Goal: Task Accomplishment & Management: Manage account settings

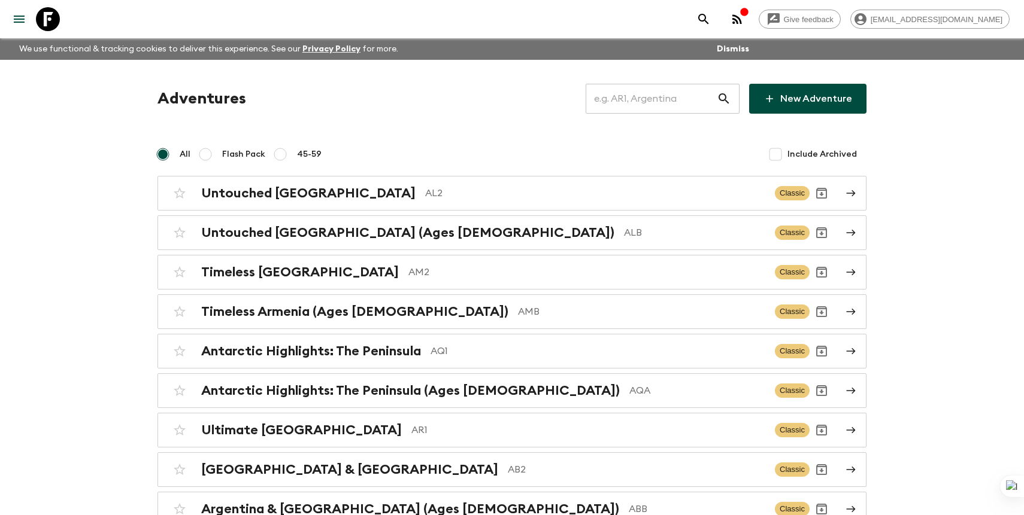
click at [660, 99] on input "text" at bounding box center [651, 99] width 131 height 34
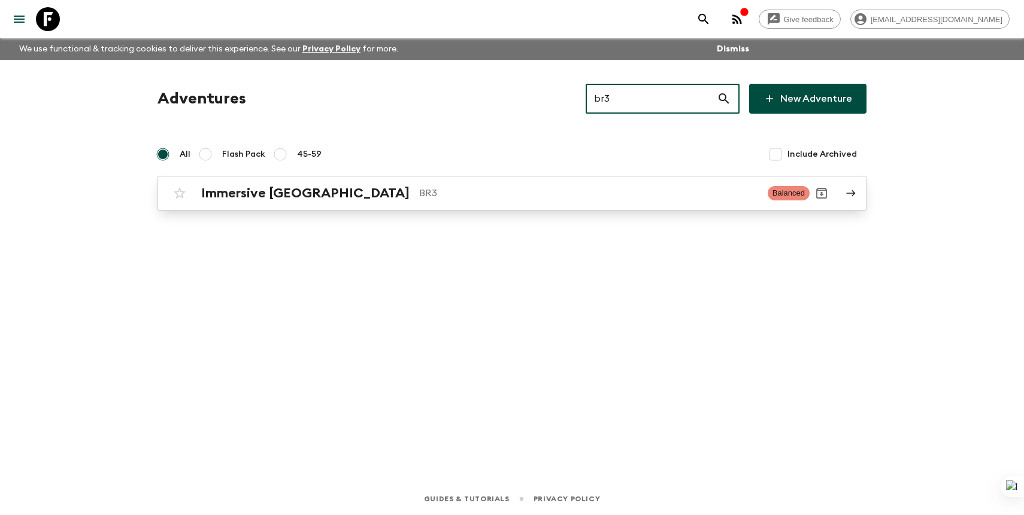
type input "br3"
click at [534, 197] on p "BR3" at bounding box center [588, 193] width 339 height 14
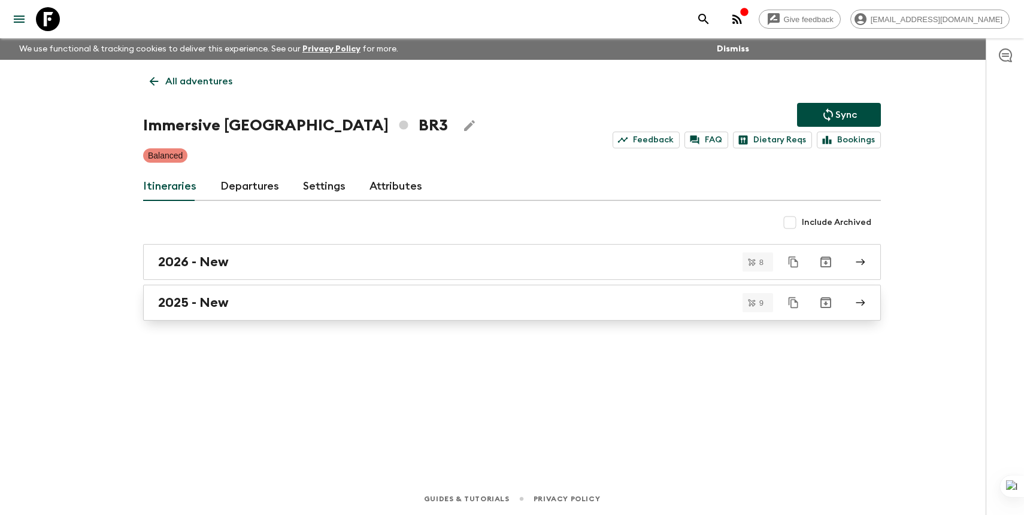
click at [367, 308] on div "2025 - New" at bounding box center [500, 303] width 685 height 16
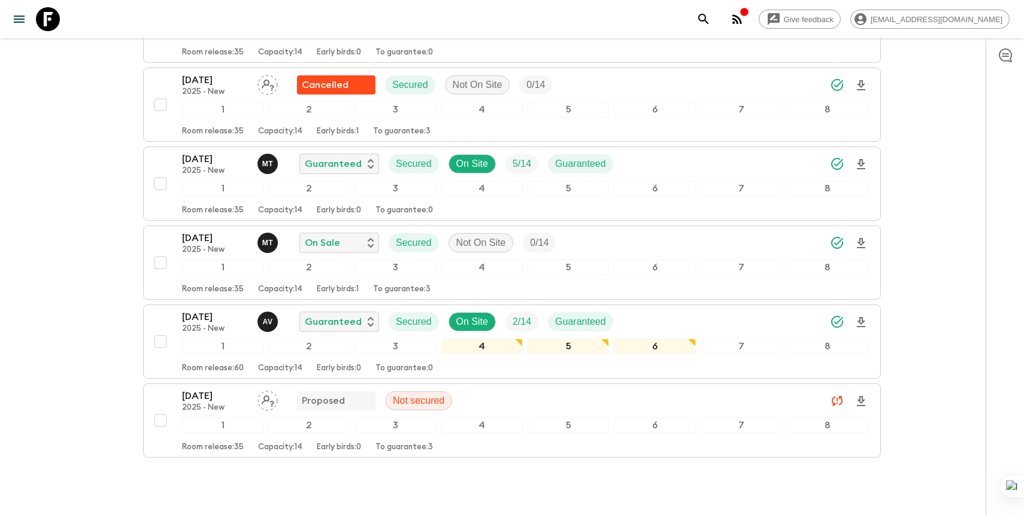
scroll to position [379, 0]
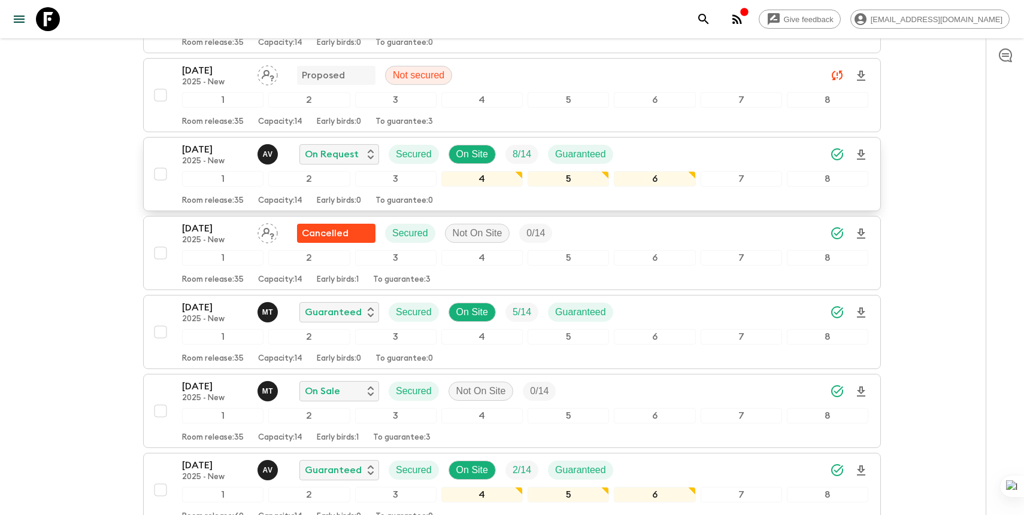
click at [688, 142] on div "[DATE] 2025 - New A V On Request Secured On Site 8 / 14 Guaranteed" at bounding box center [525, 154] width 686 height 24
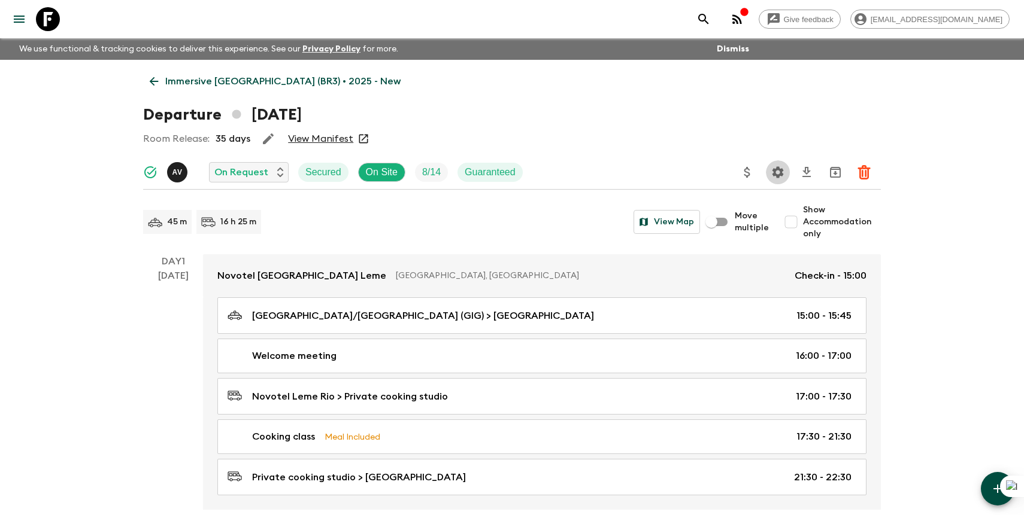
click at [773, 172] on icon "Settings" at bounding box center [778, 172] width 14 height 14
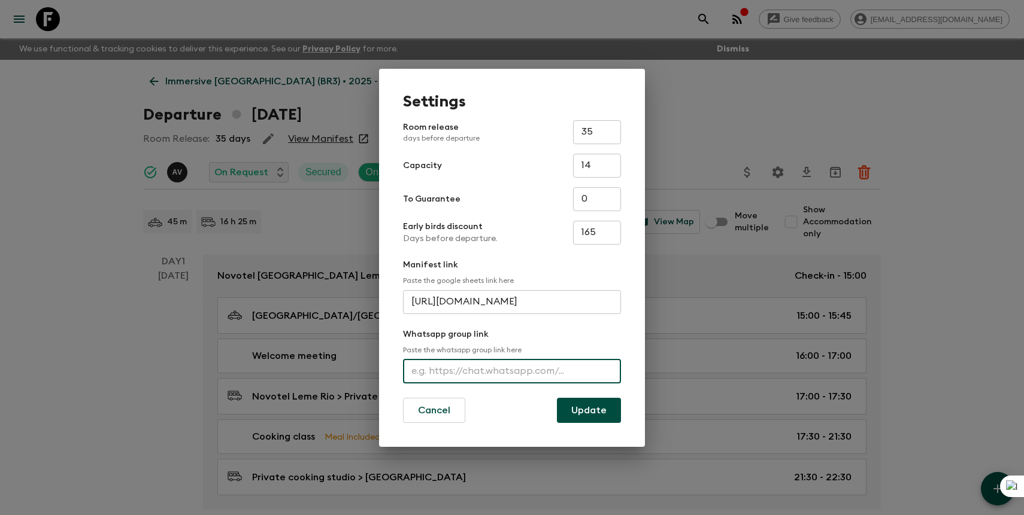
click at [486, 360] on input "text" at bounding box center [512, 372] width 218 height 24
paste input "[URL][DOMAIN_NAME]"
type input "[URL][DOMAIN_NAME]"
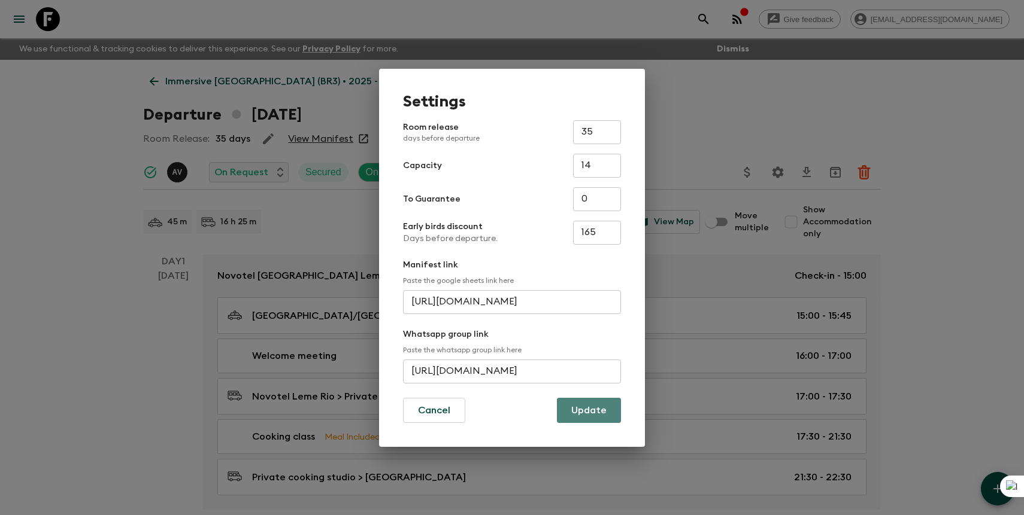
click at [600, 409] on button "Update" at bounding box center [589, 410] width 64 height 25
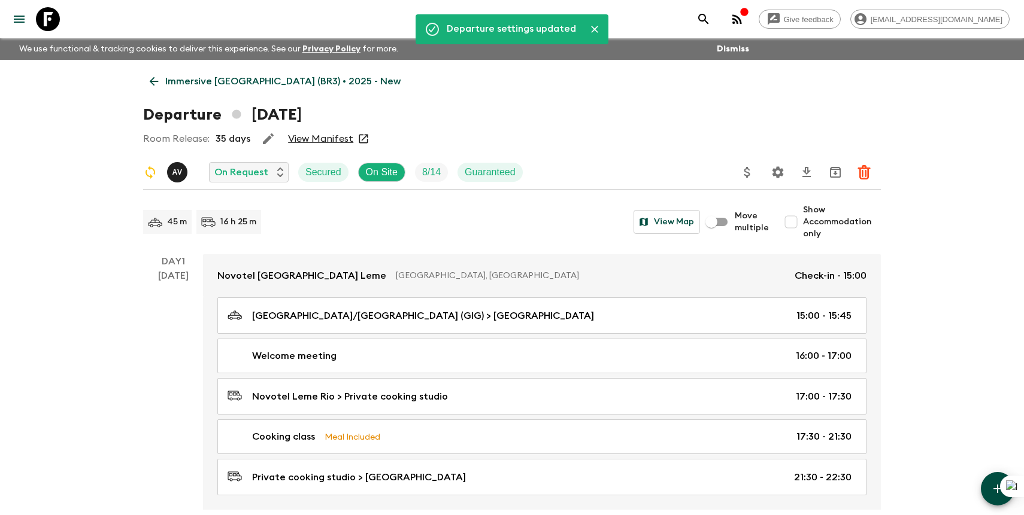
click at [711, 15] on icon "search adventures" at bounding box center [703, 19] width 14 height 14
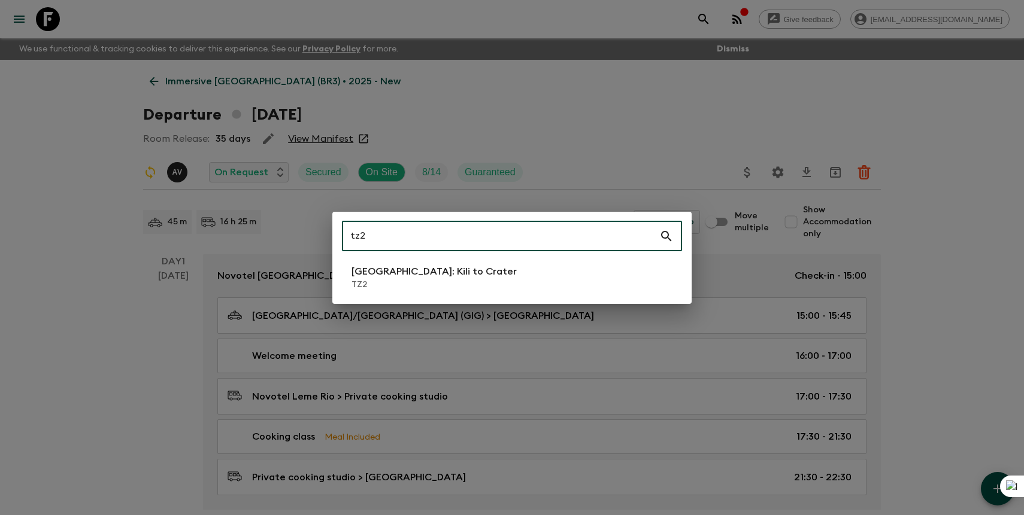
type input "tz2"
click at [445, 265] on p "[GEOGRAPHIC_DATA]: Kili to Crater" at bounding box center [433, 272] width 165 height 14
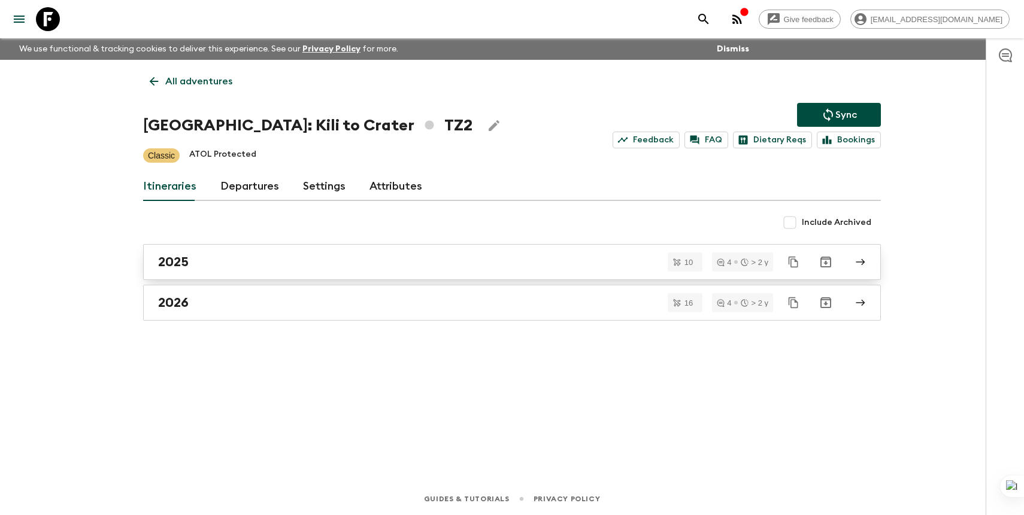
click at [469, 252] on link "2025" at bounding box center [512, 262] width 738 height 36
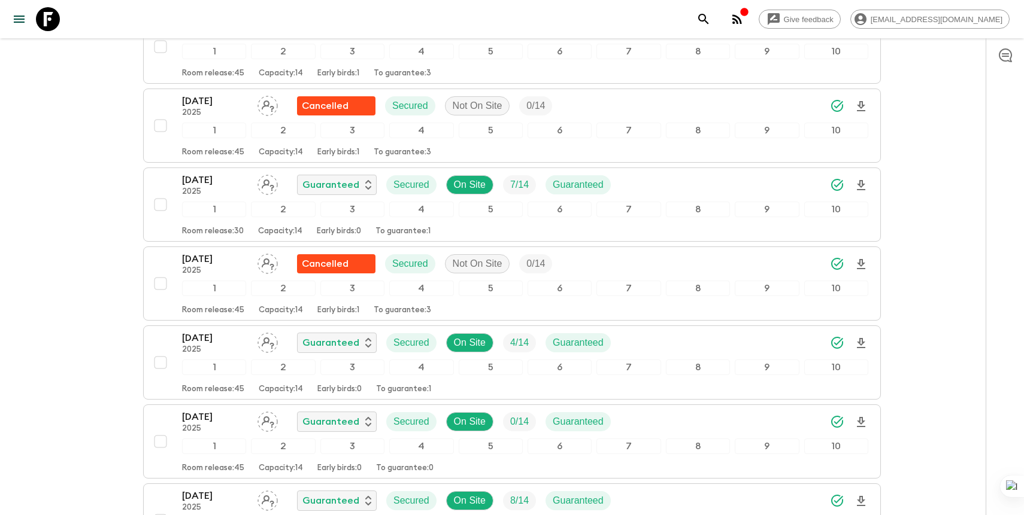
scroll to position [482, 0]
click at [229, 185] on p "[DATE]" at bounding box center [215, 181] width 66 height 14
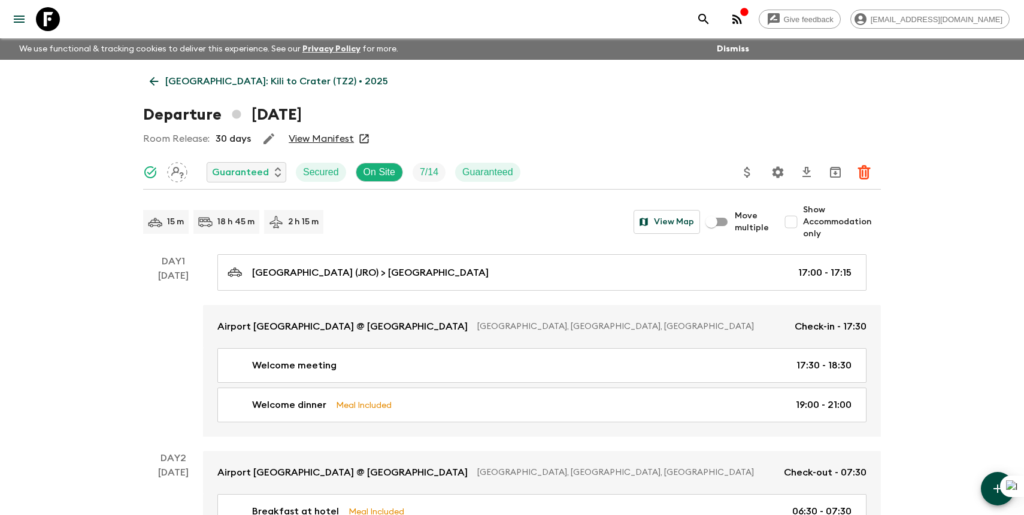
click at [775, 175] on icon "Settings" at bounding box center [777, 171] width 11 height 11
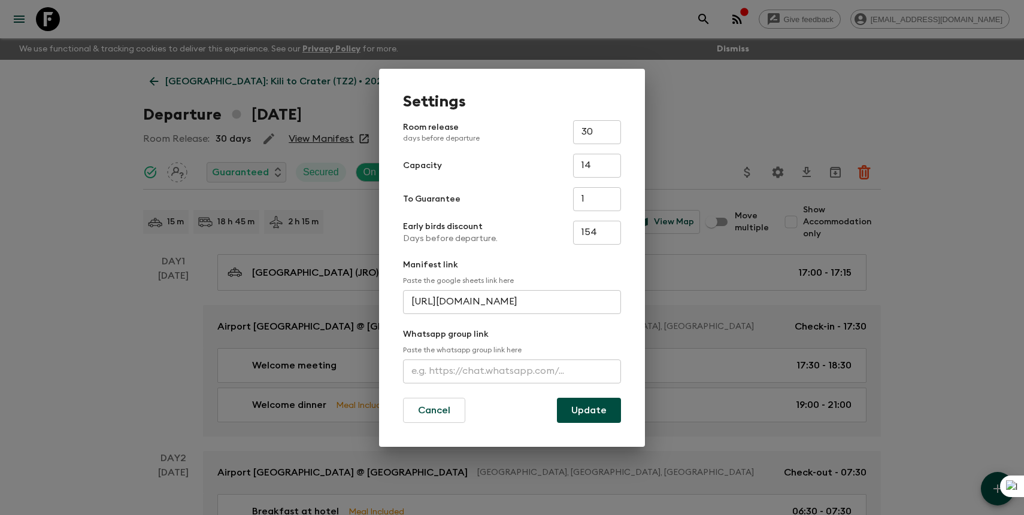
click at [533, 357] on div "Whatsapp group link Paste the whatsapp group link here ​" at bounding box center [512, 356] width 218 height 55
click at [532, 372] on input "text" at bounding box center [512, 372] width 218 height 24
paste input "[URL][DOMAIN_NAME]"
type input "[URL][DOMAIN_NAME]"
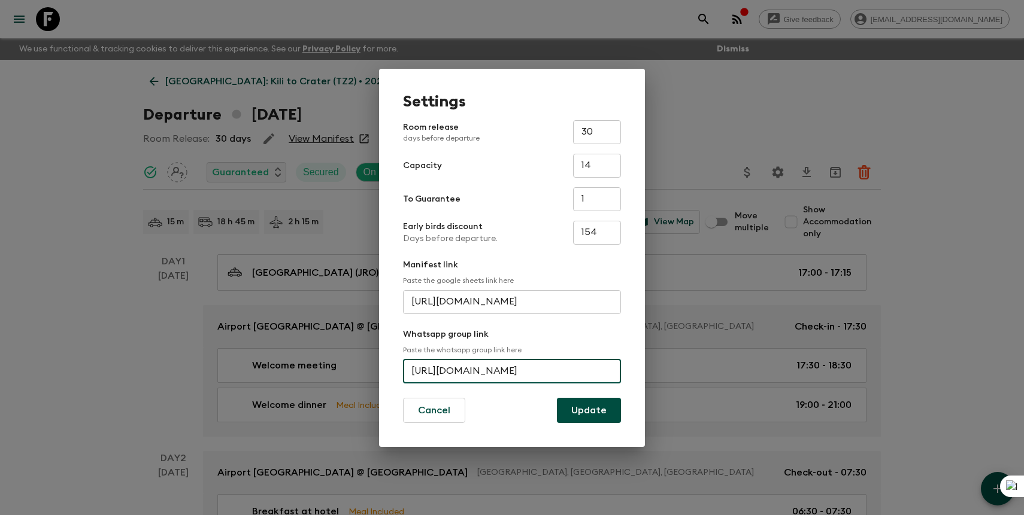
click at [595, 414] on button "Update" at bounding box center [589, 410] width 64 height 25
